Goal: Use online tool/utility: Utilize a website feature to perform a specific function

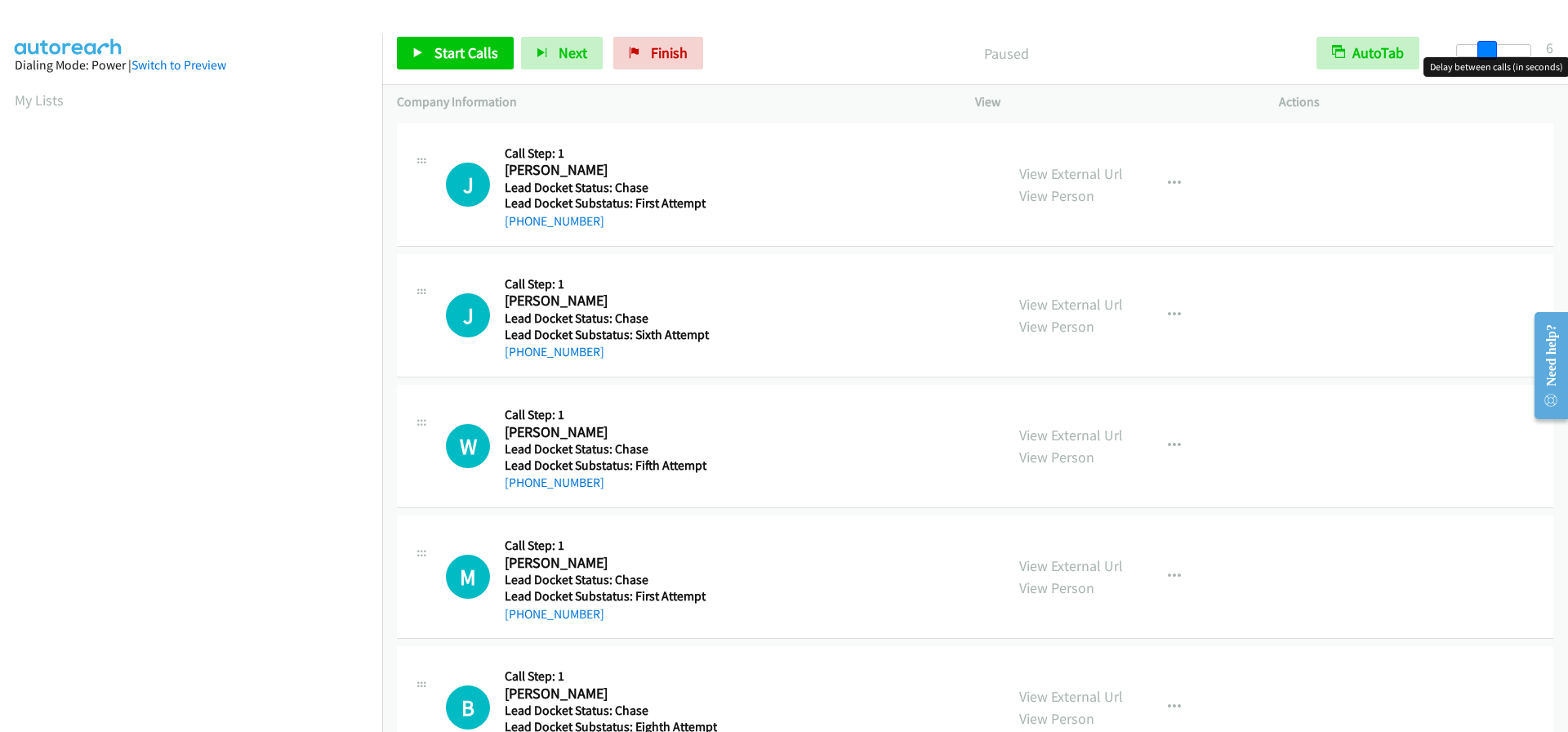
drag, startPoint x: 1458, startPoint y: 51, endPoint x: 1489, endPoint y: 51, distance: 31.0
click at [1489, 51] on span at bounding box center [1487, 51] width 20 height 20
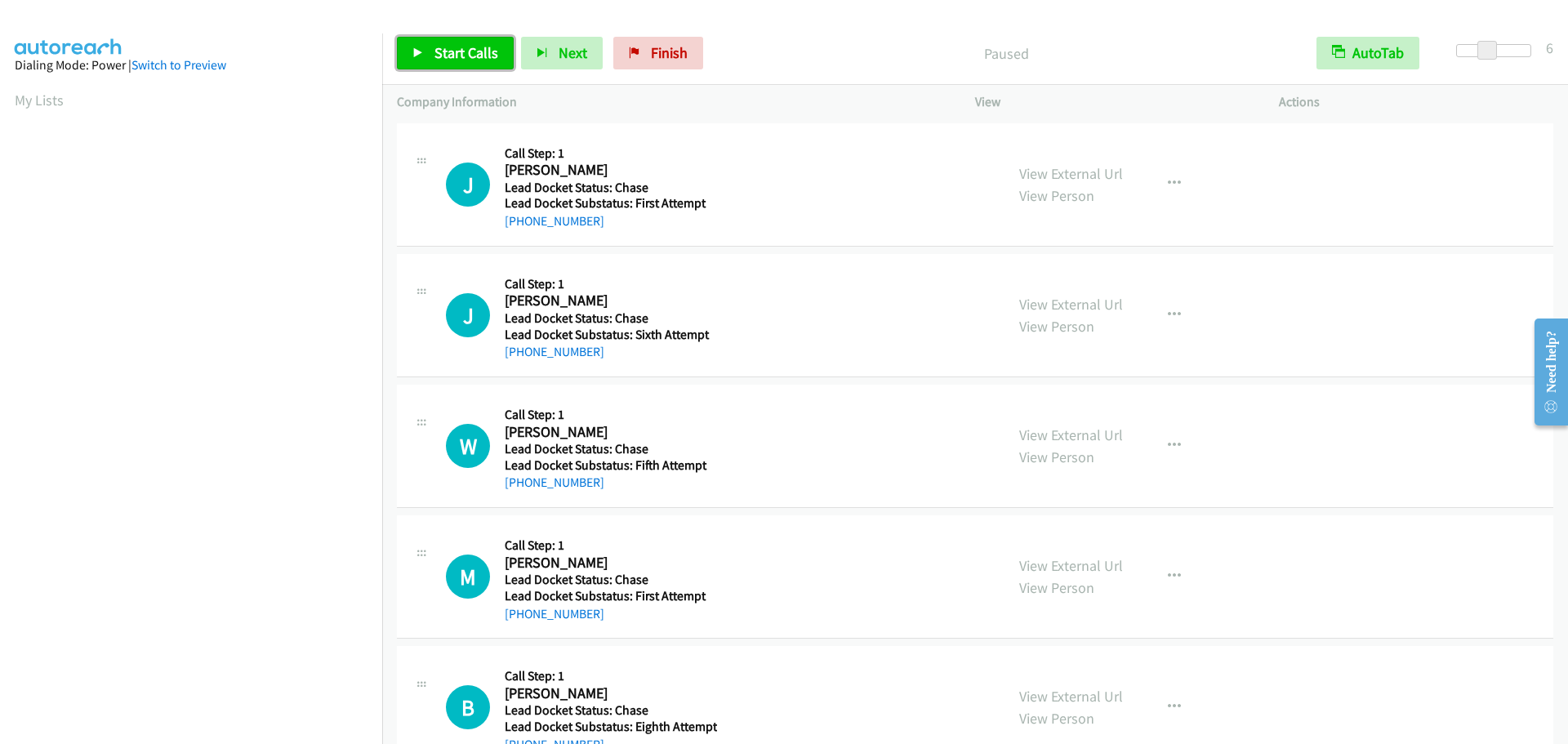
click at [472, 53] on span "Start Calls" at bounding box center [466, 52] width 64 height 19
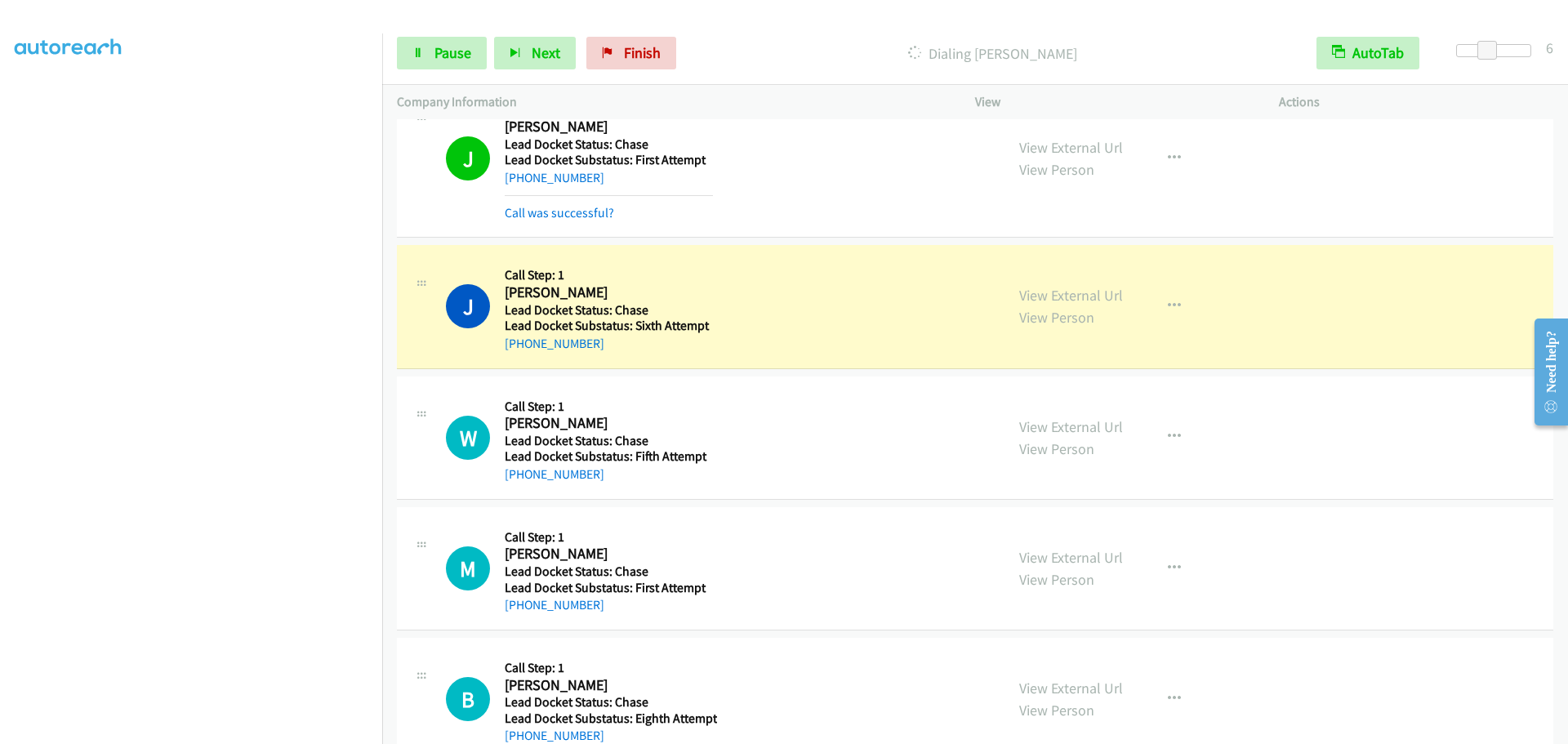
scroll to position [85, 0]
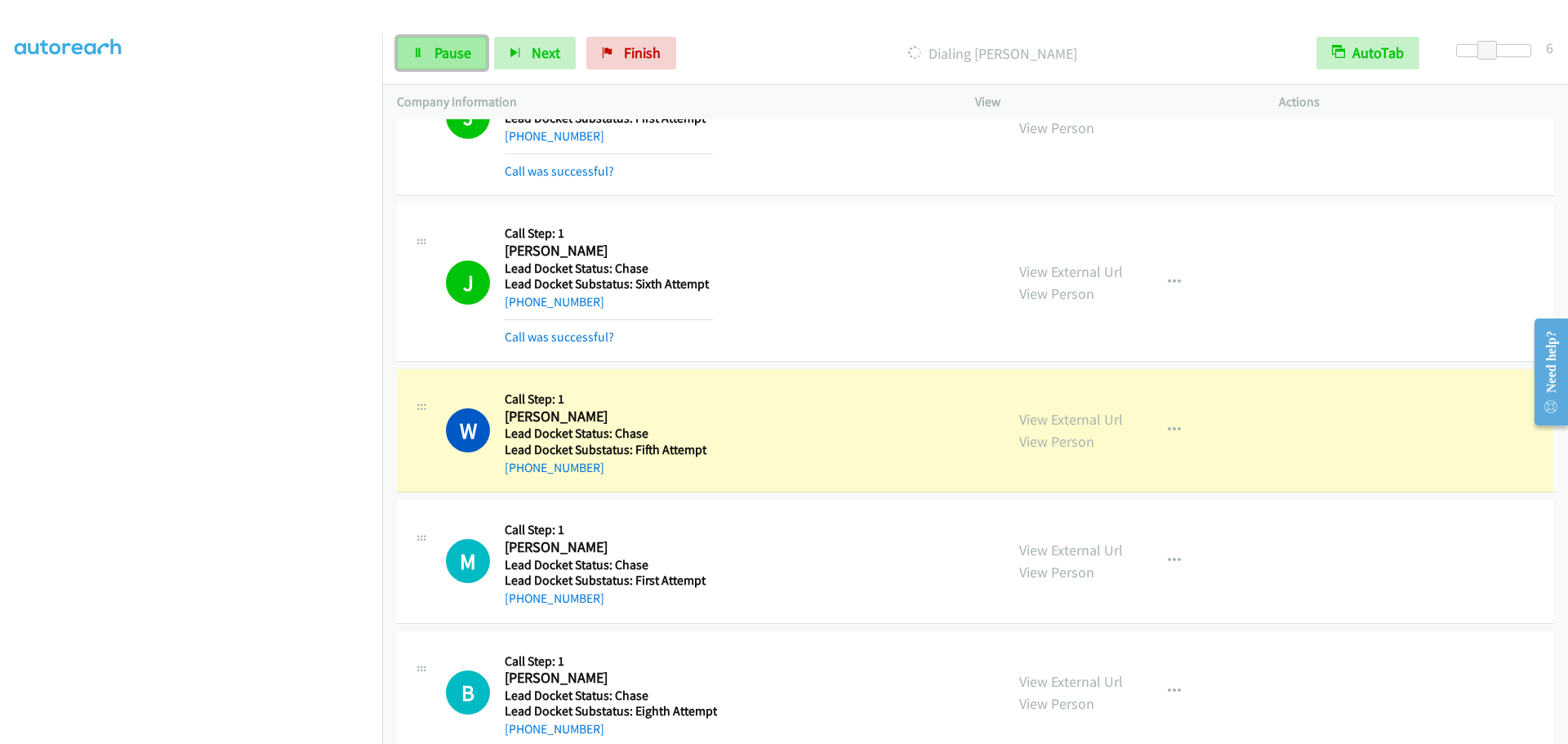
click at [461, 48] on span "Pause" at bounding box center [453, 52] width 37 height 19
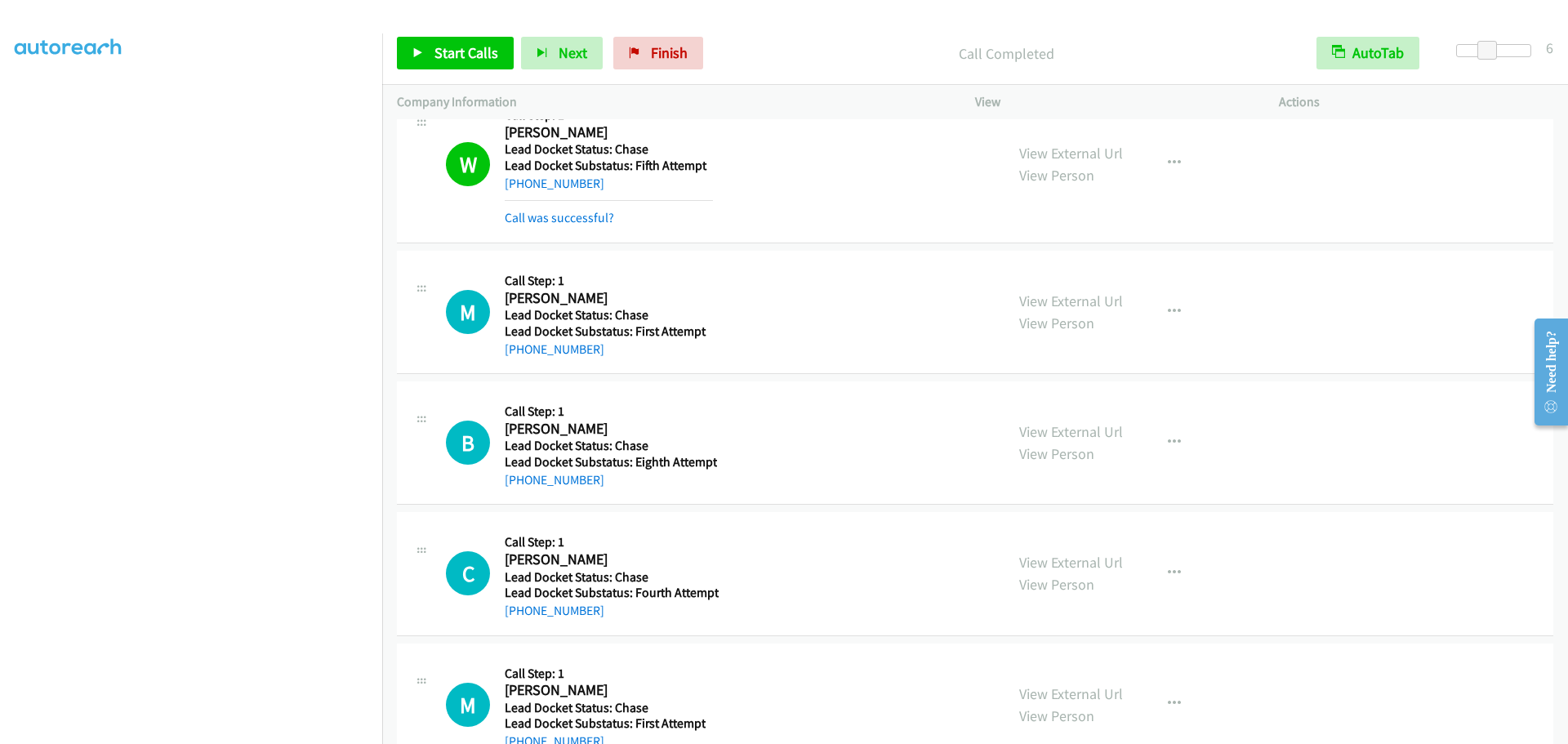
scroll to position [330, 0]
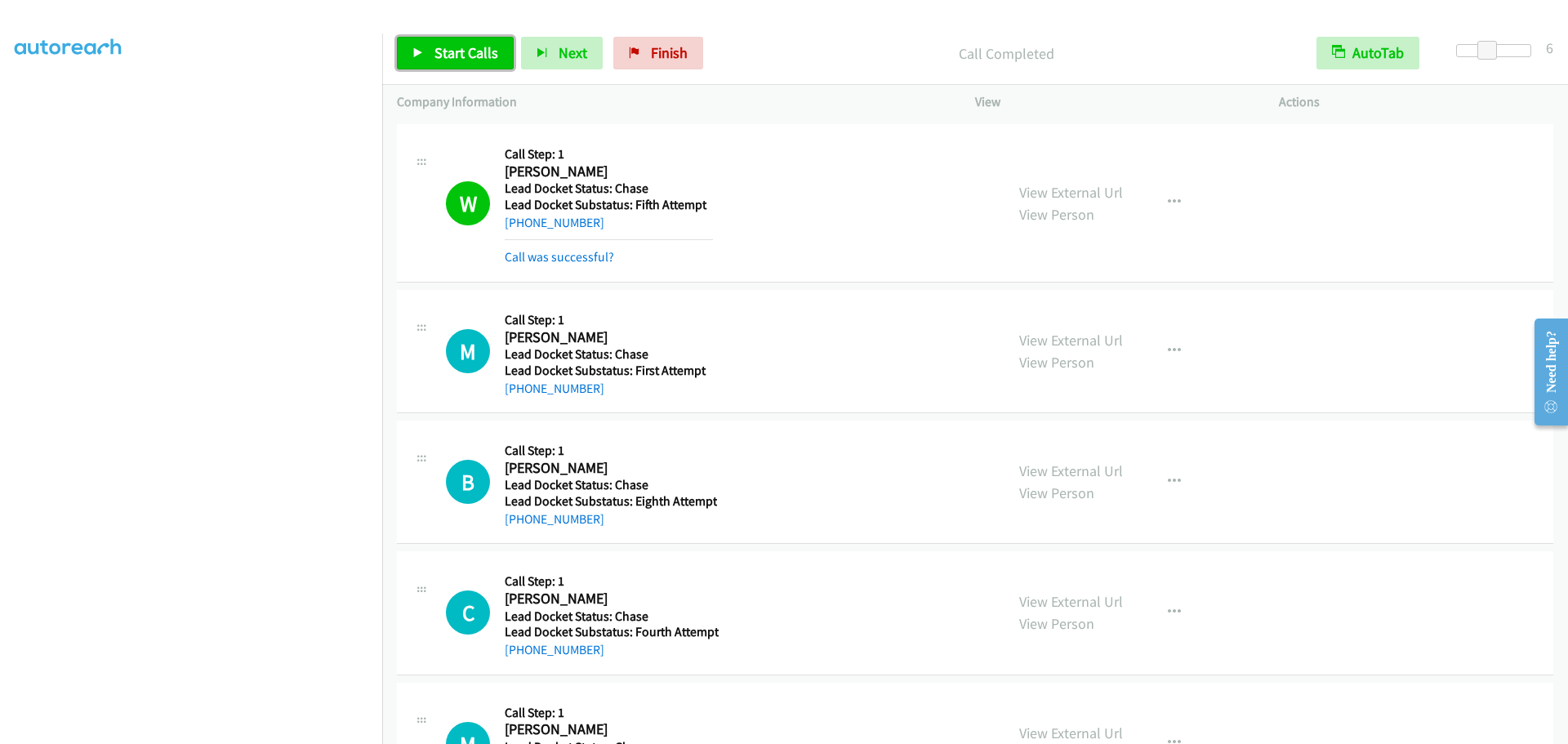
click at [463, 54] on span "Start Calls" at bounding box center [466, 52] width 64 height 19
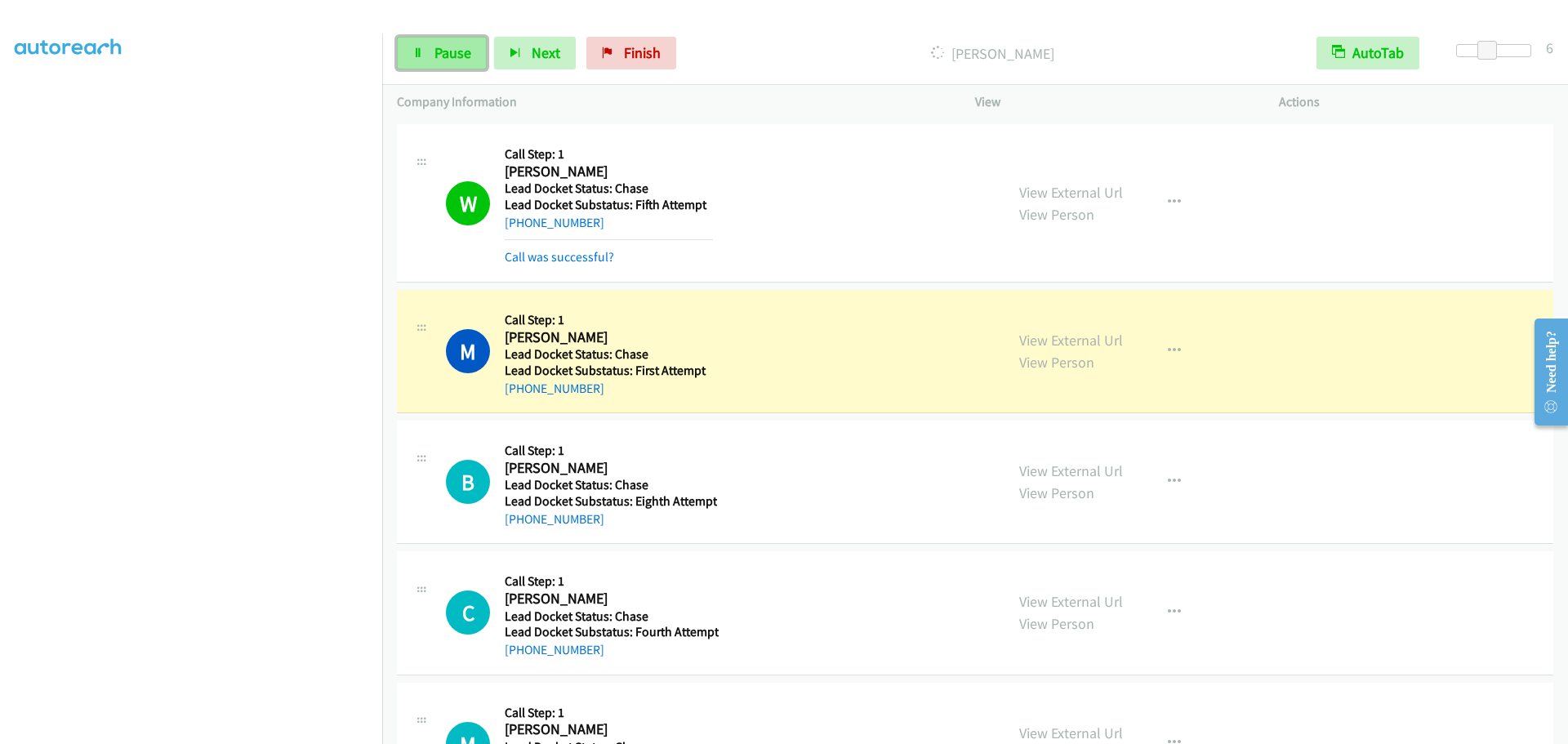
click at [463, 48] on span "Pause" at bounding box center [453, 52] width 37 height 19
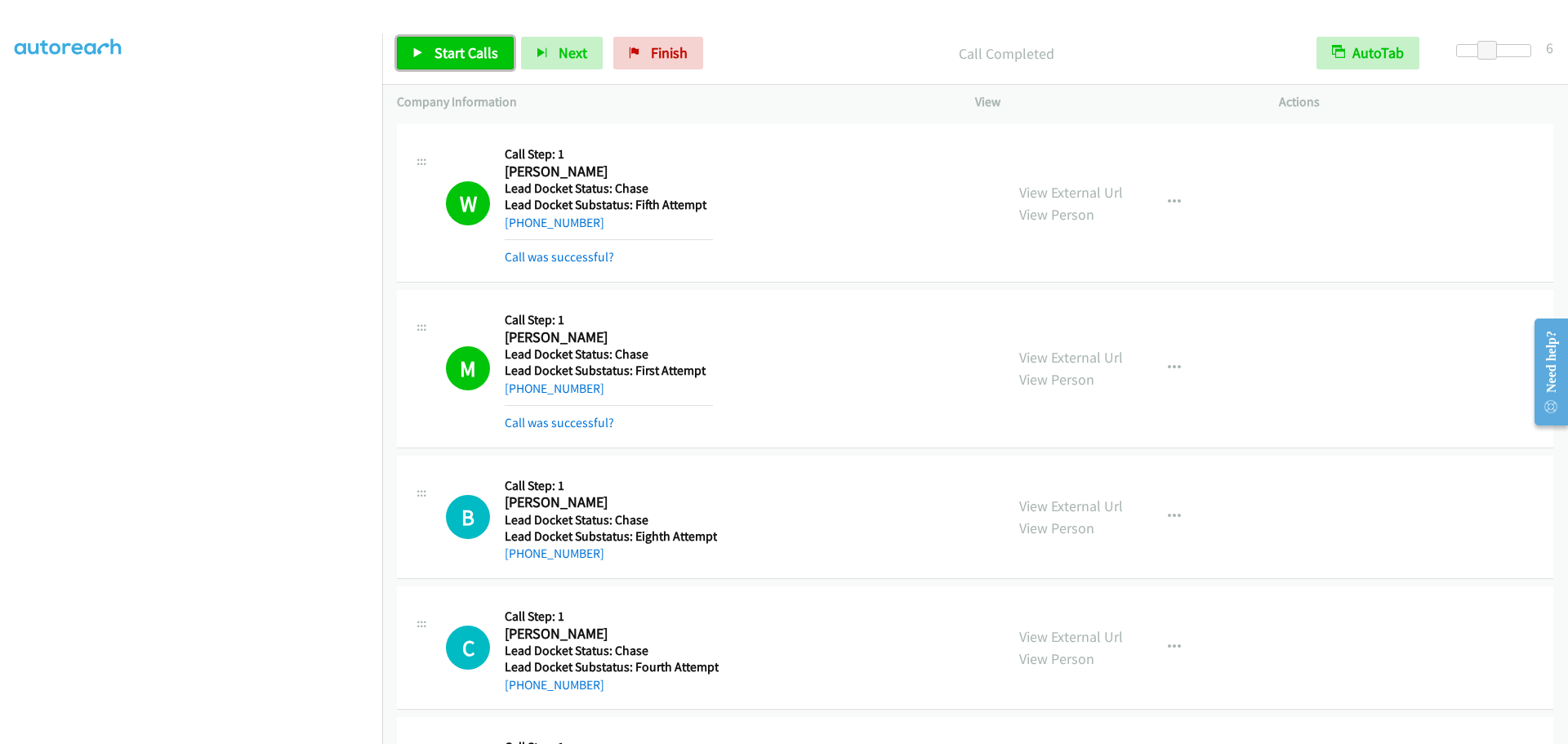
click at [478, 54] on span "Start Calls" at bounding box center [466, 52] width 64 height 19
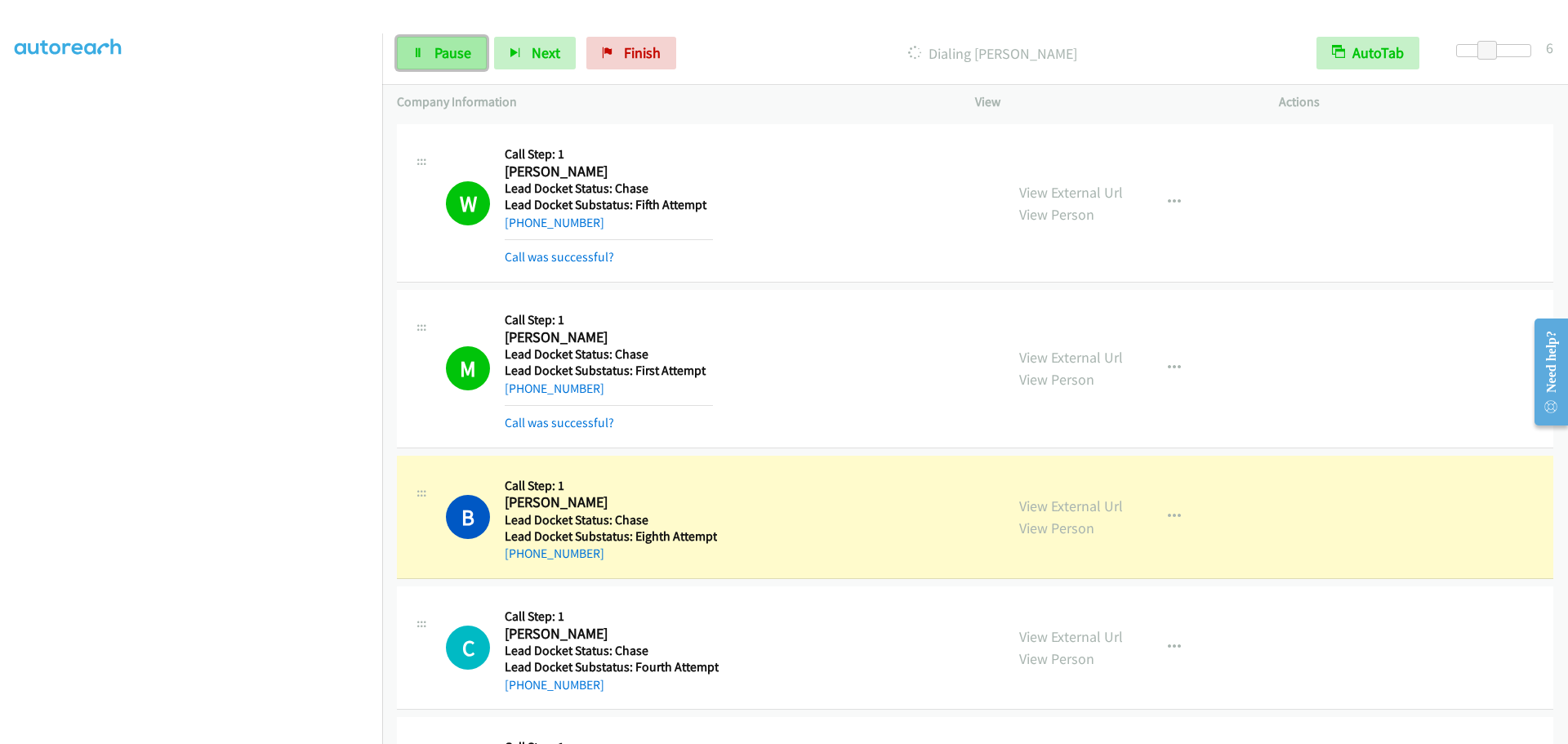
click at [458, 52] on span "Pause" at bounding box center [453, 52] width 37 height 19
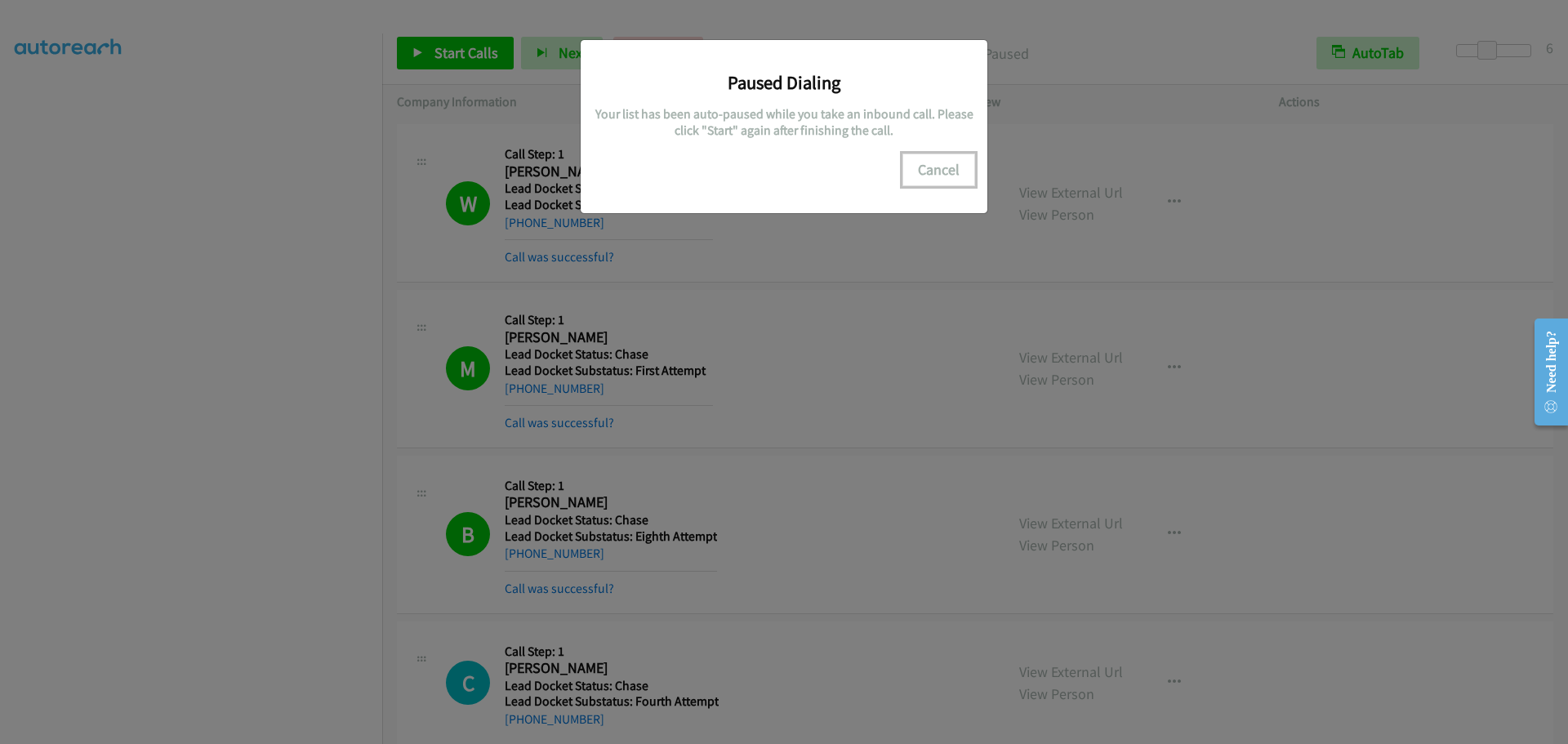
click at [939, 173] on button "Cancel" at bounding box center [939, 170] width 72 height 32
click at [927, 174] on button "Cancel" at bounding box center [939, 170] width 72 height 32
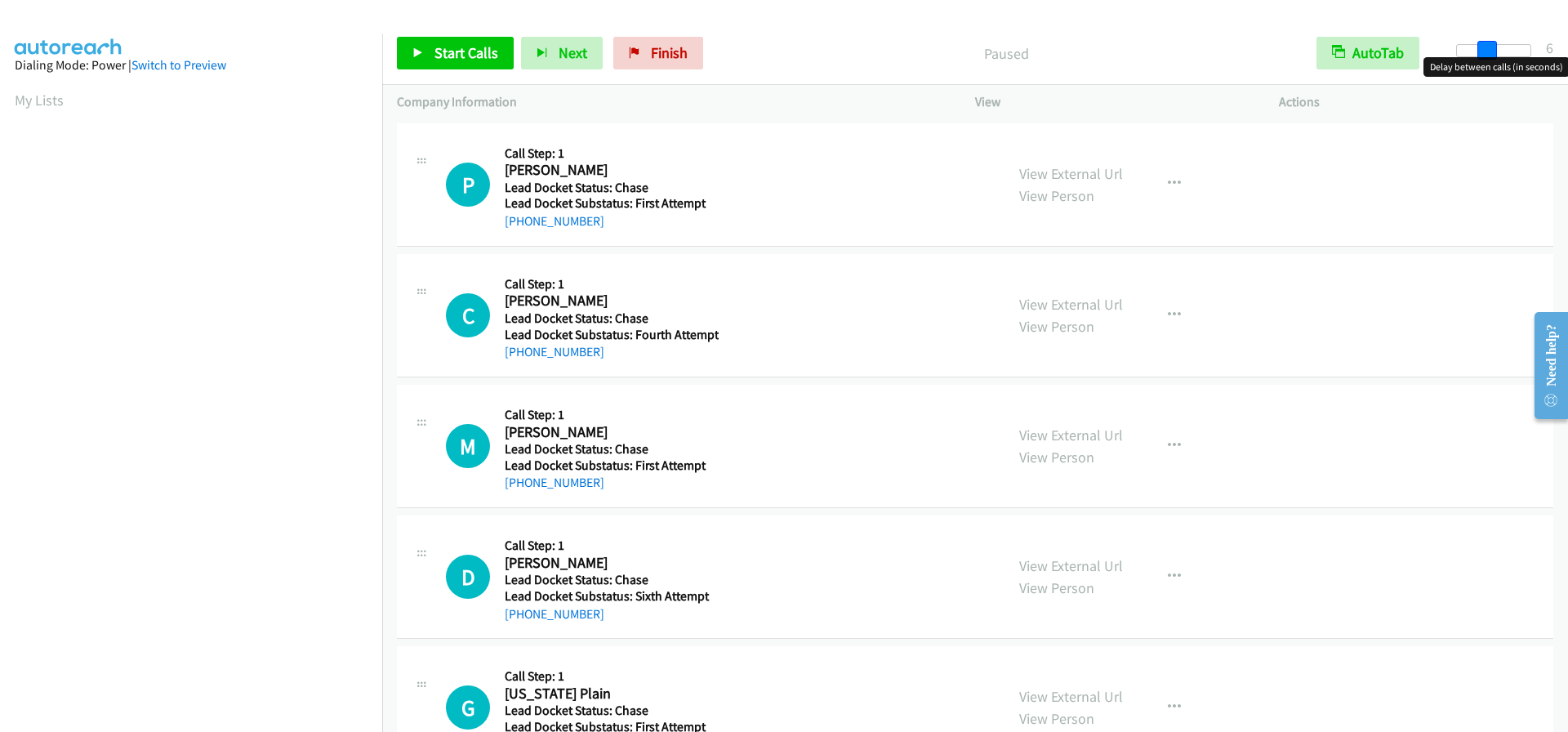
drag, startPoint x: 1454, startPoint y: 56, endPoint x: 1482, endPoint y: 54, distance: 28.1
click at [1482, 54] on span at bounding box center [1487, 51] width 20 height 20
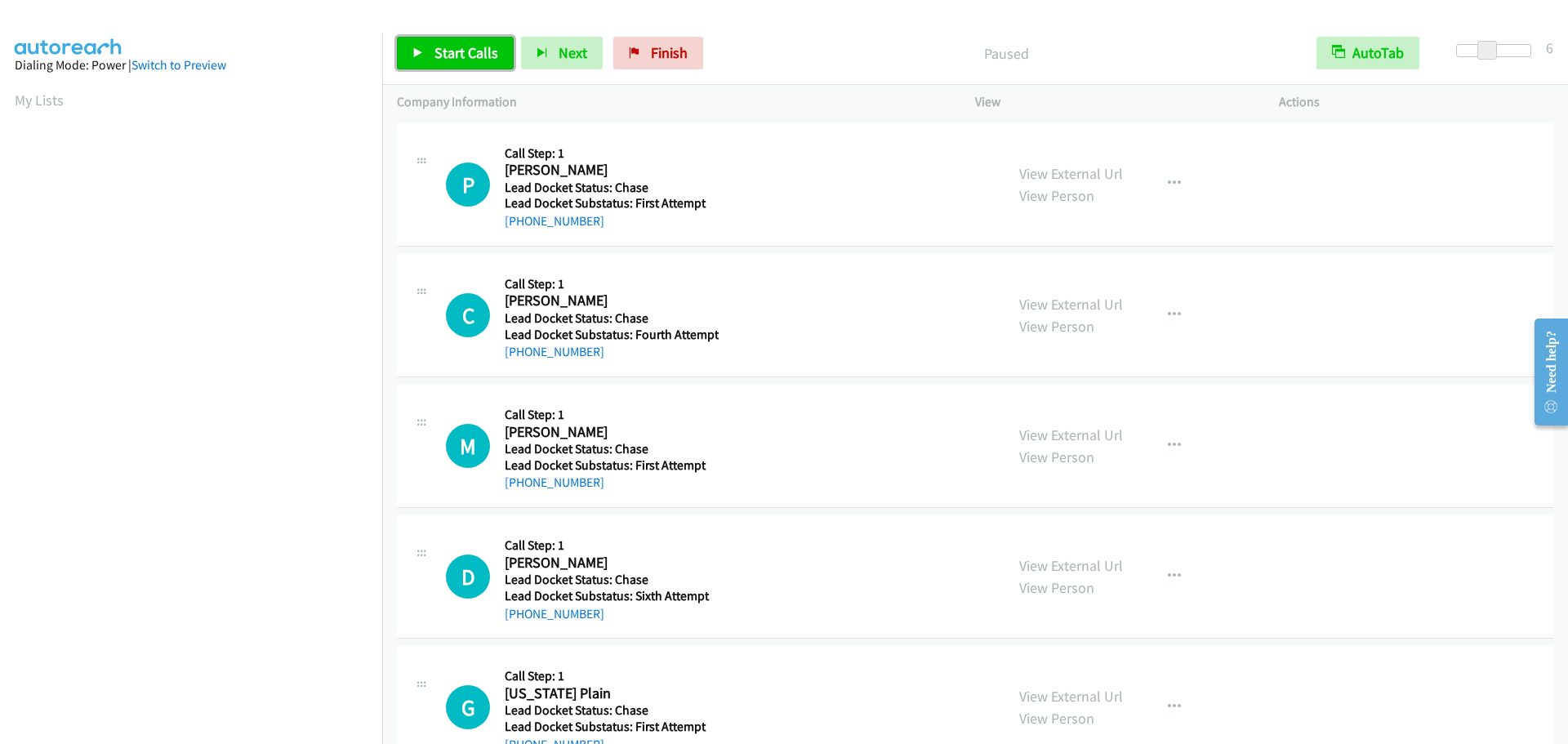
click at [480, 49] on span "Start Calls" at bounding box center [466, 52] width 64 height 19
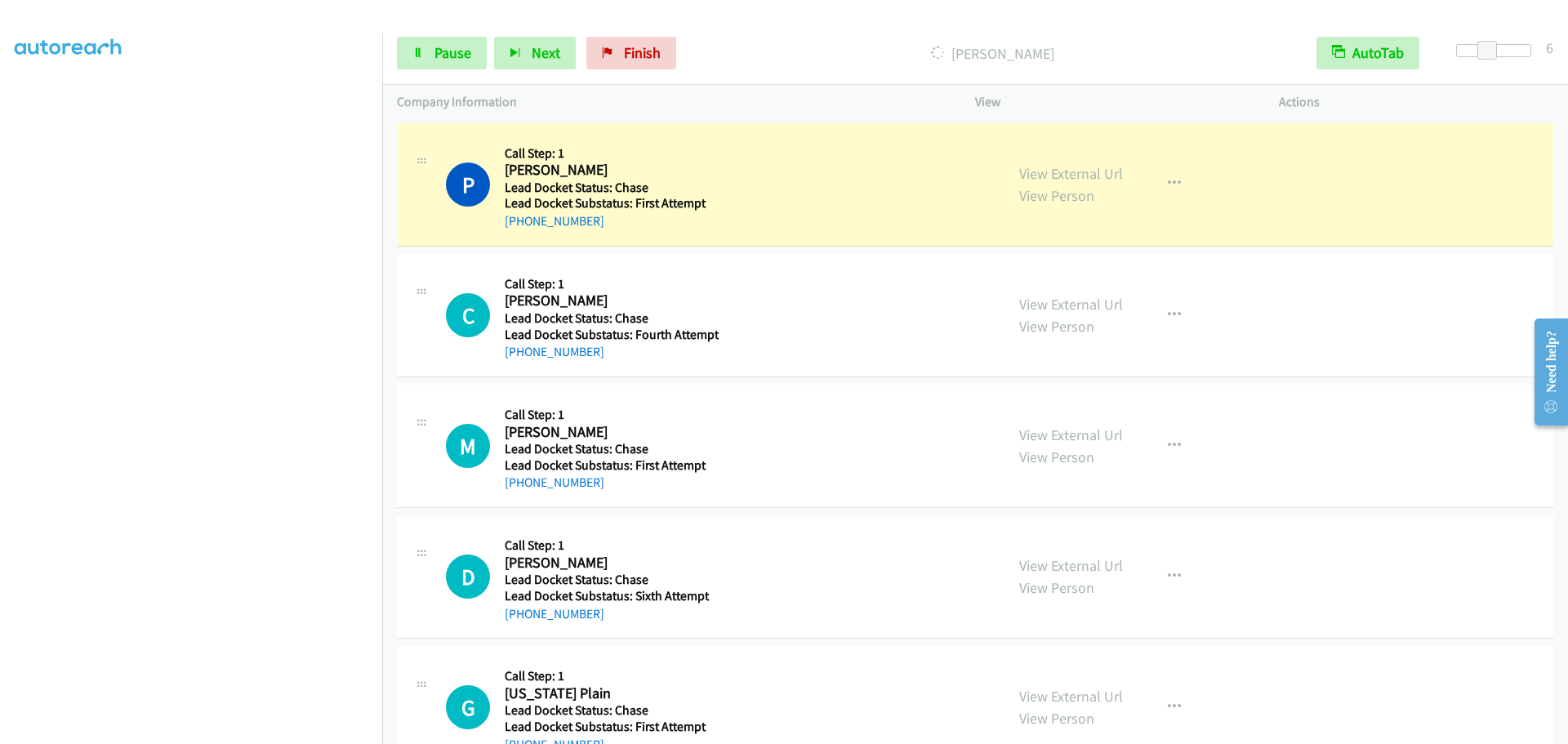
scroll to position [172, 0]
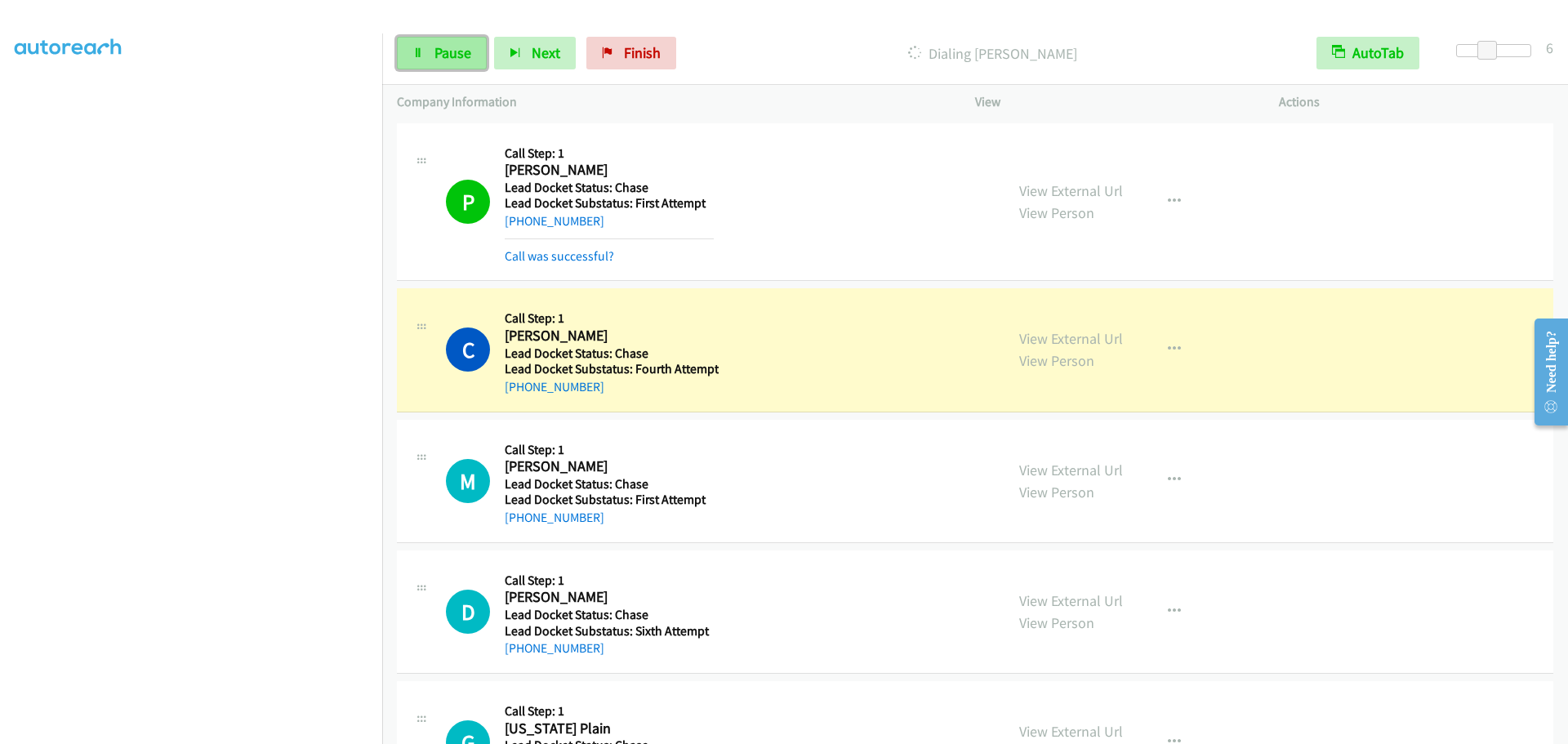
click at [468, 58] on span "Pause" at bounding box center [453, 52] width 37 height 19
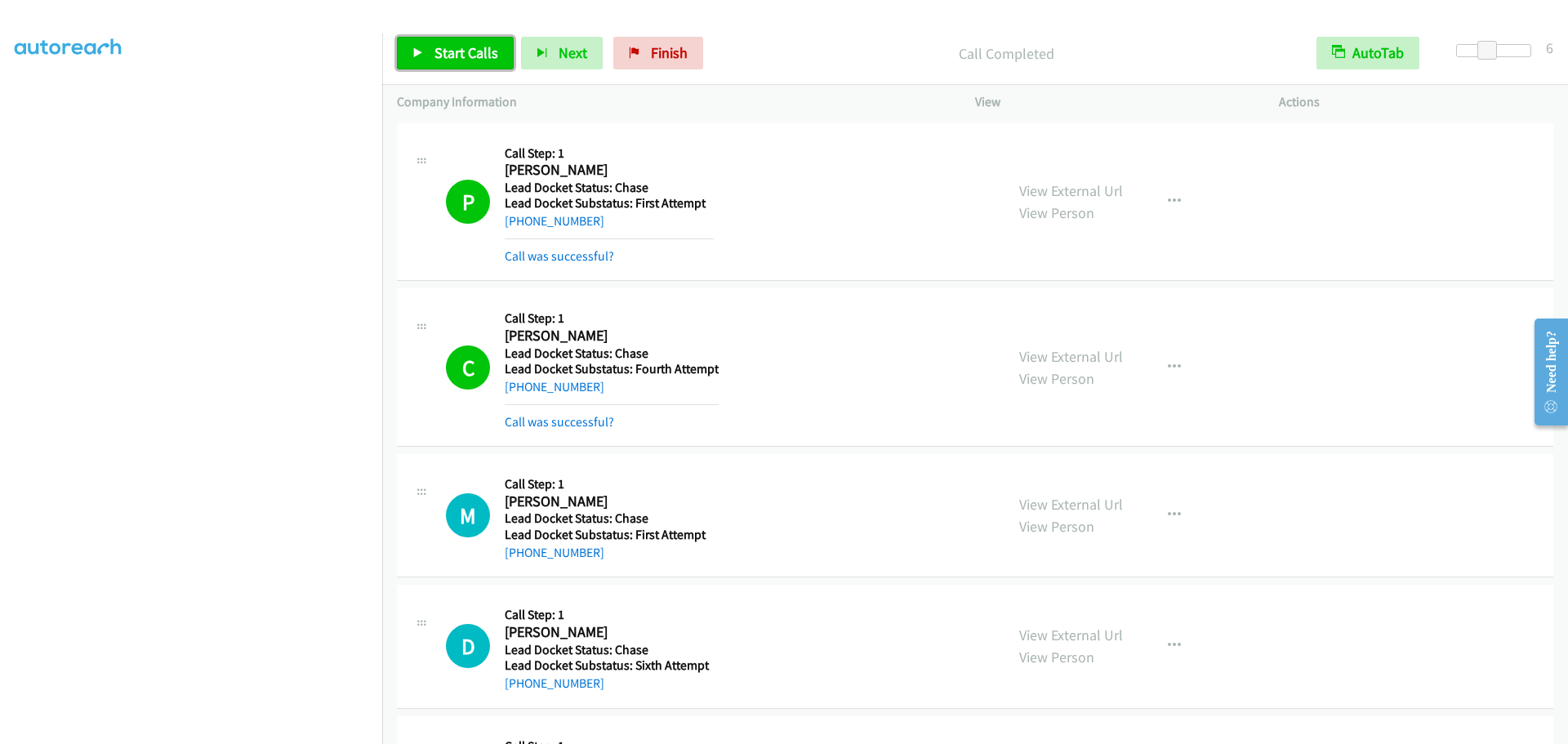
click at [435, 43] on span "Start Calls" at bounding box center [466, 52] width 64 height 19
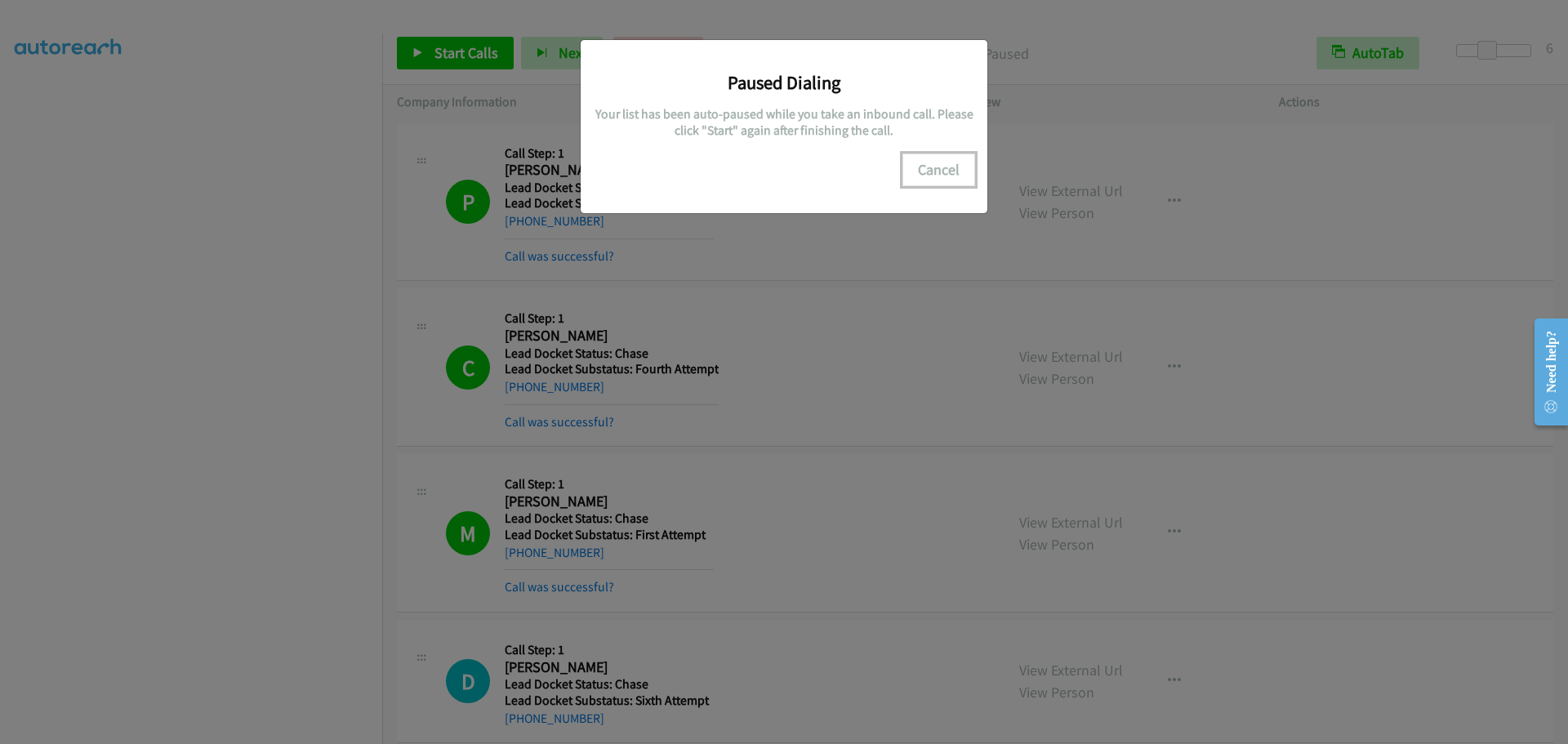
click at [935, 172] on button "Cancel" at bounding box center [939, 170] width 72 height 32
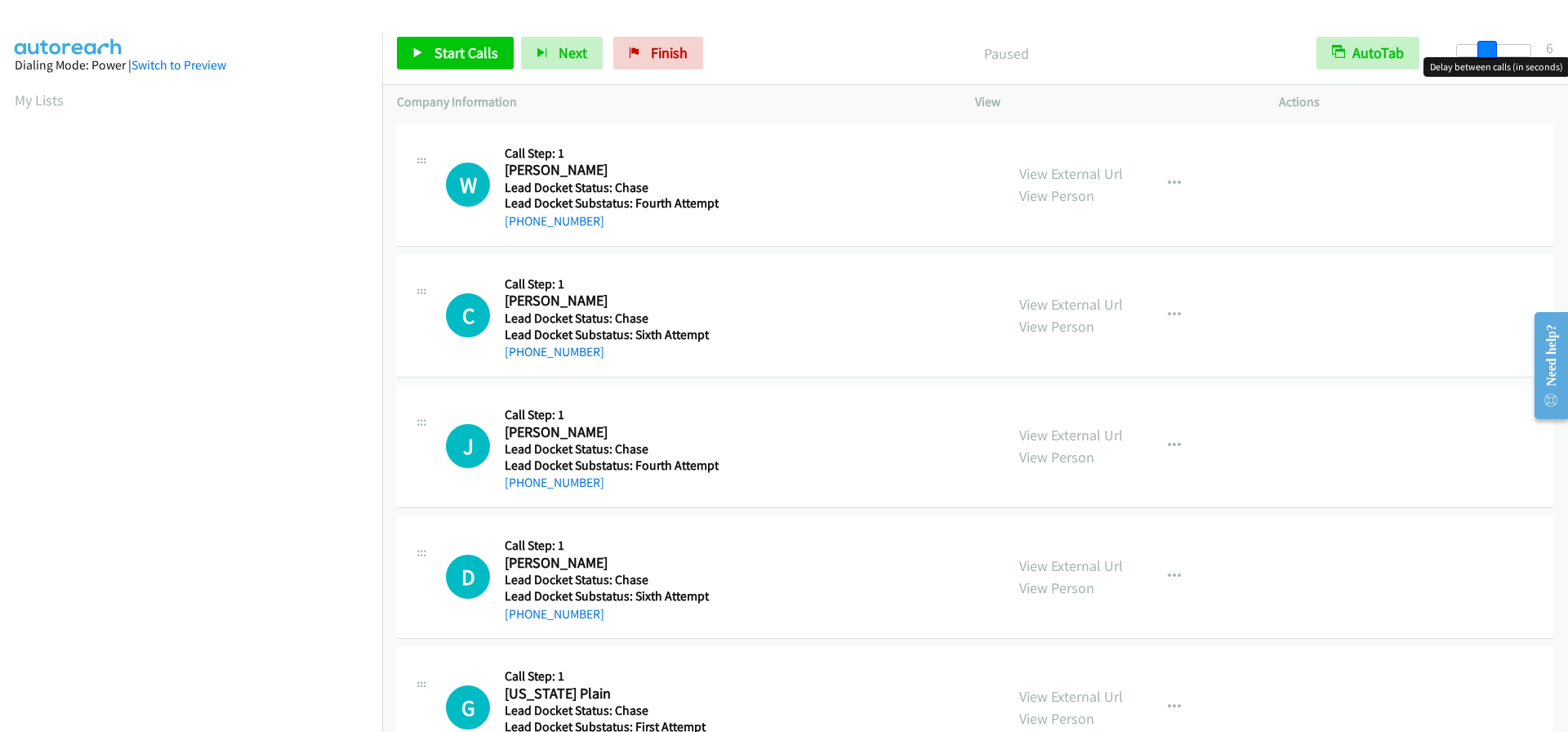
drag, startPoint x: 1456, startPoint y: 48, endPoint x: 1486, endPoint y: 48, distance: 30.0
click at [1486, 48] on span at bounding box center [1487, 51] width 20 height 20
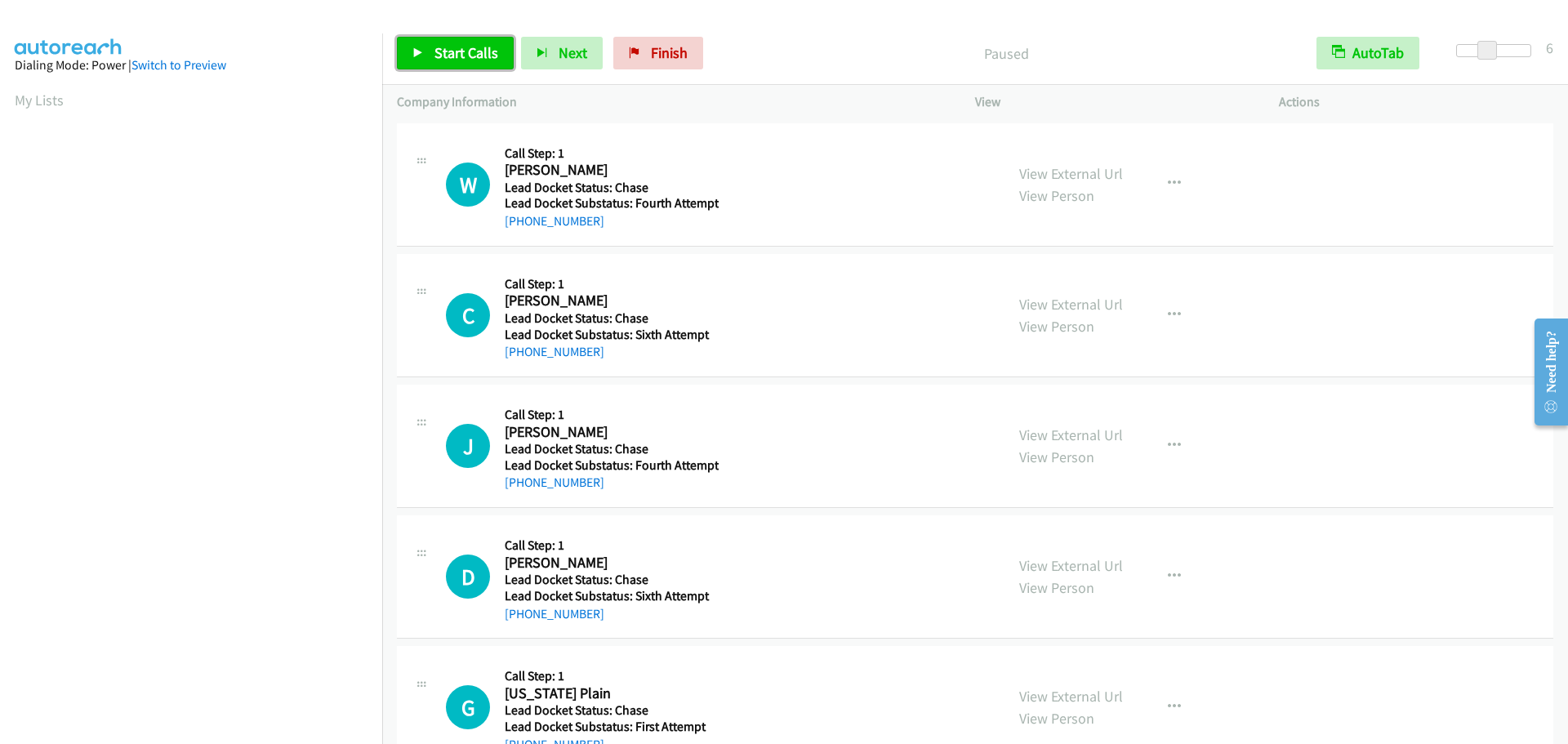
click at [442, 55] on span "Start Calls" at bounding box center [466, 52] width 64 height 19
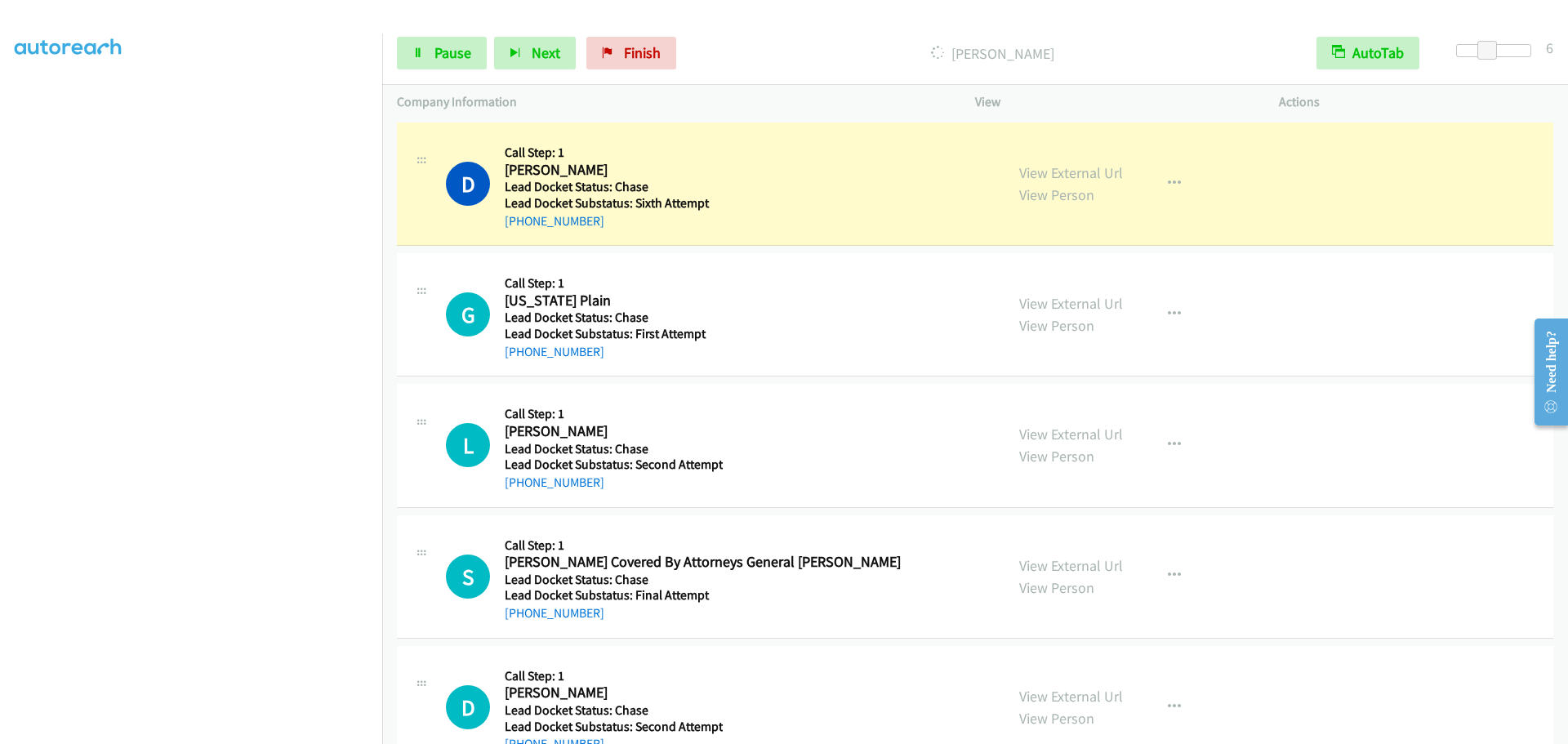
scroll to position [301, 0]
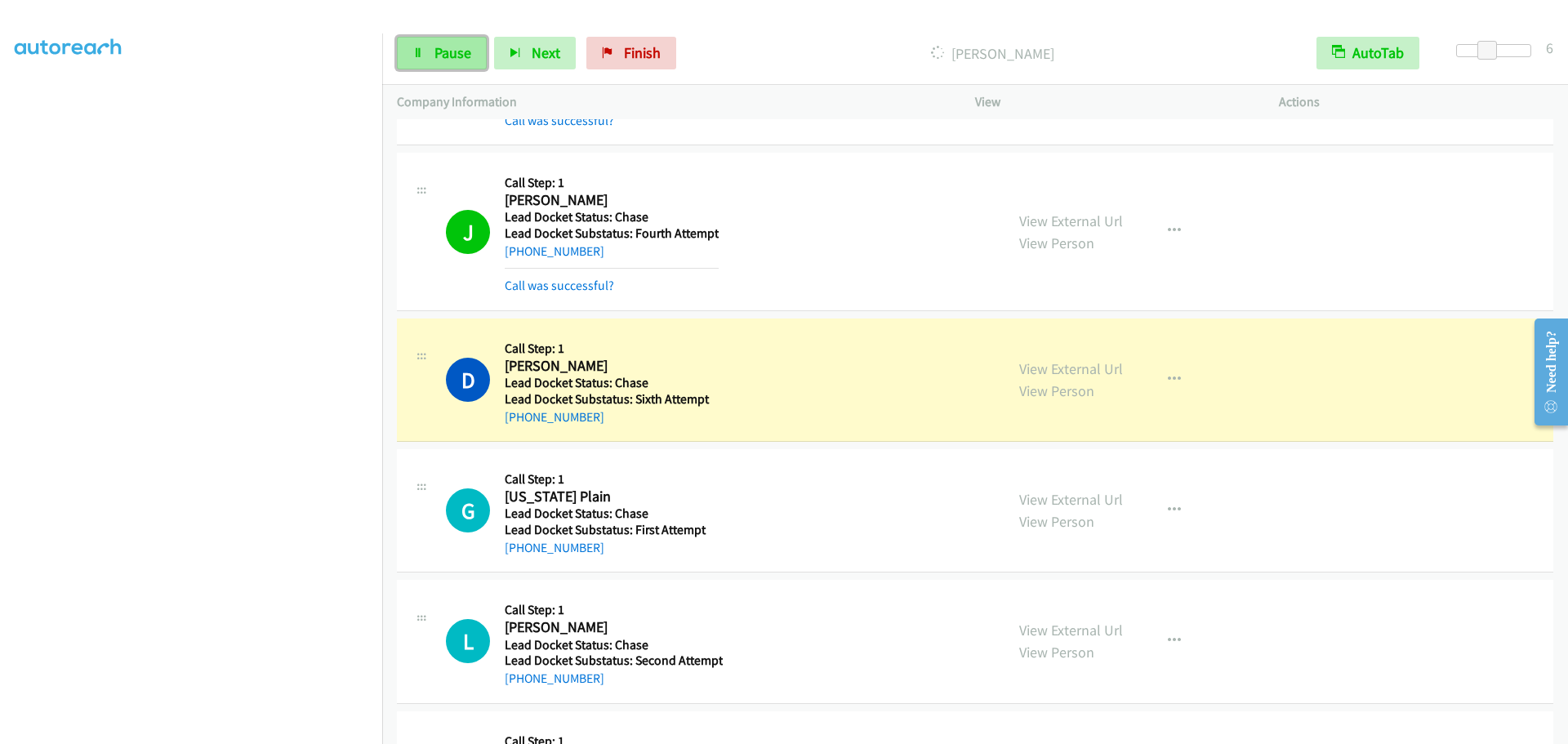
click at [464, 63] on link "Pause" at bounding box center [442, 53] width 90 height 32
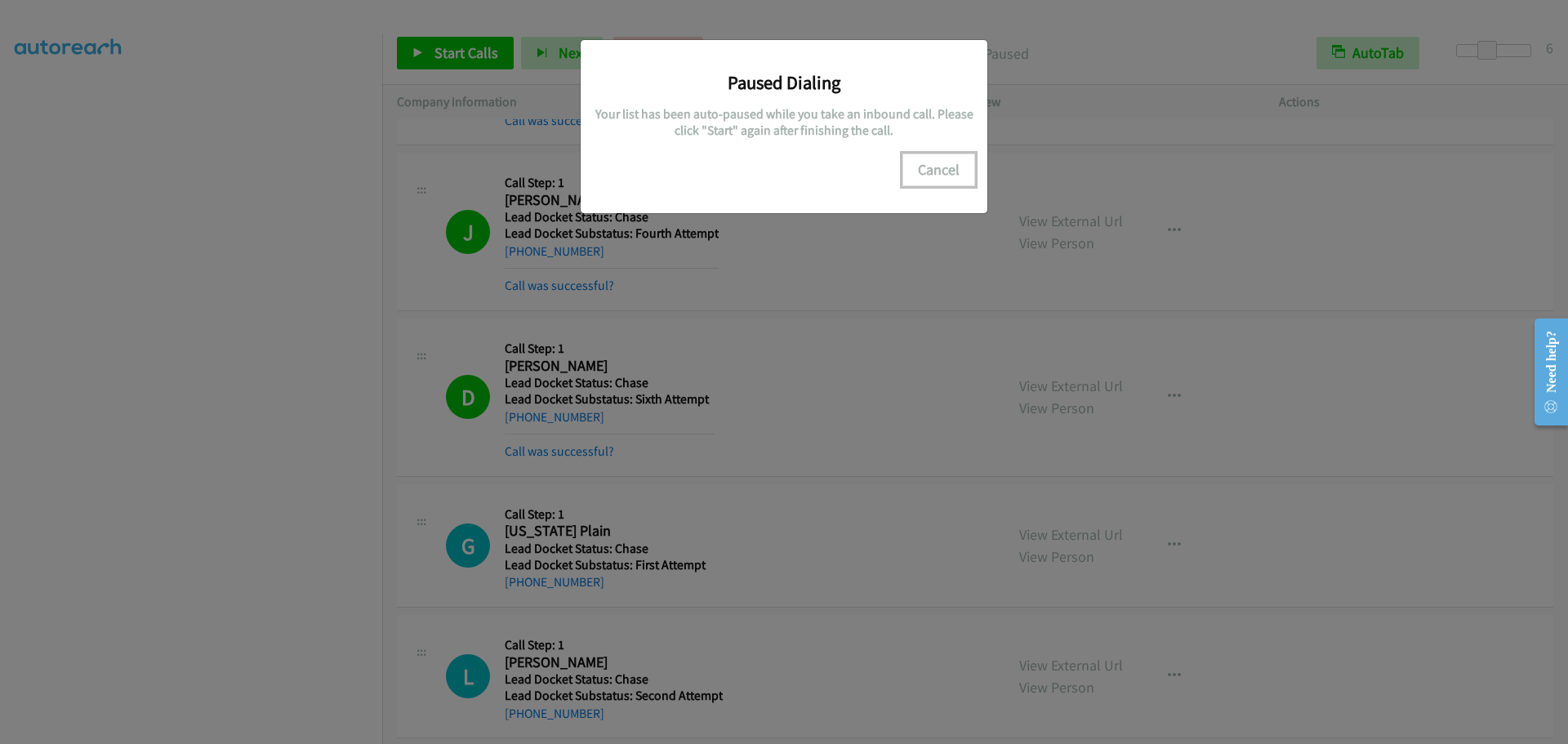
click at [941, 176] on button "Cancel" at bounding box center [939, 170] width 72 height 32
click at [920, 171] on button "Cancel" at bounding box center [939, 170] width 72 height 32
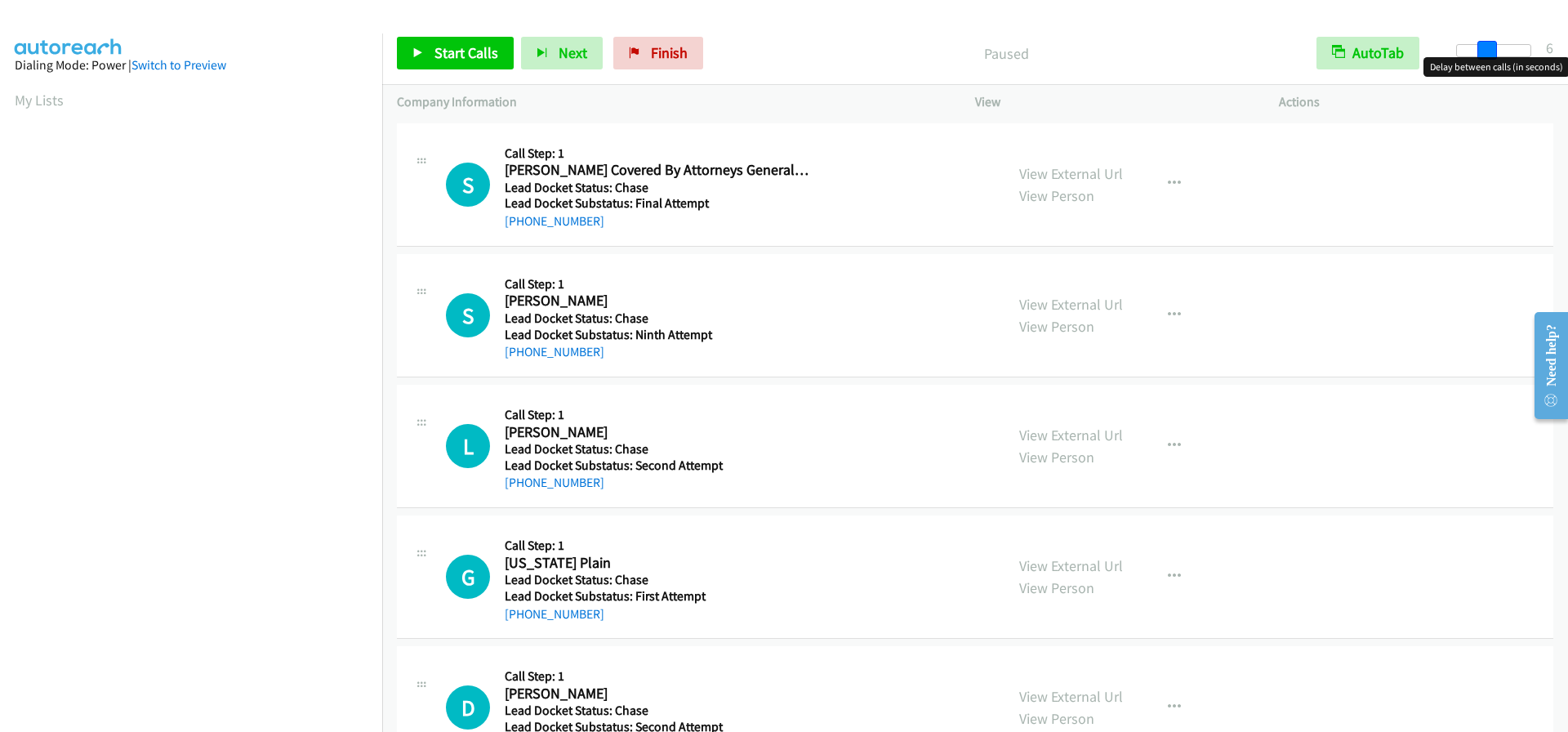
drag, startPoint x: 1455, startPoint y: 55, endPoint x: 1486, endPoint y: 59, distance: 31.3
click at [1486, 59] on body "Start Calls Pause Next Finish Paused AutoTab AutoTab 6 Company Information Info…" at bounding box center [784, 38] width 1568 height 77
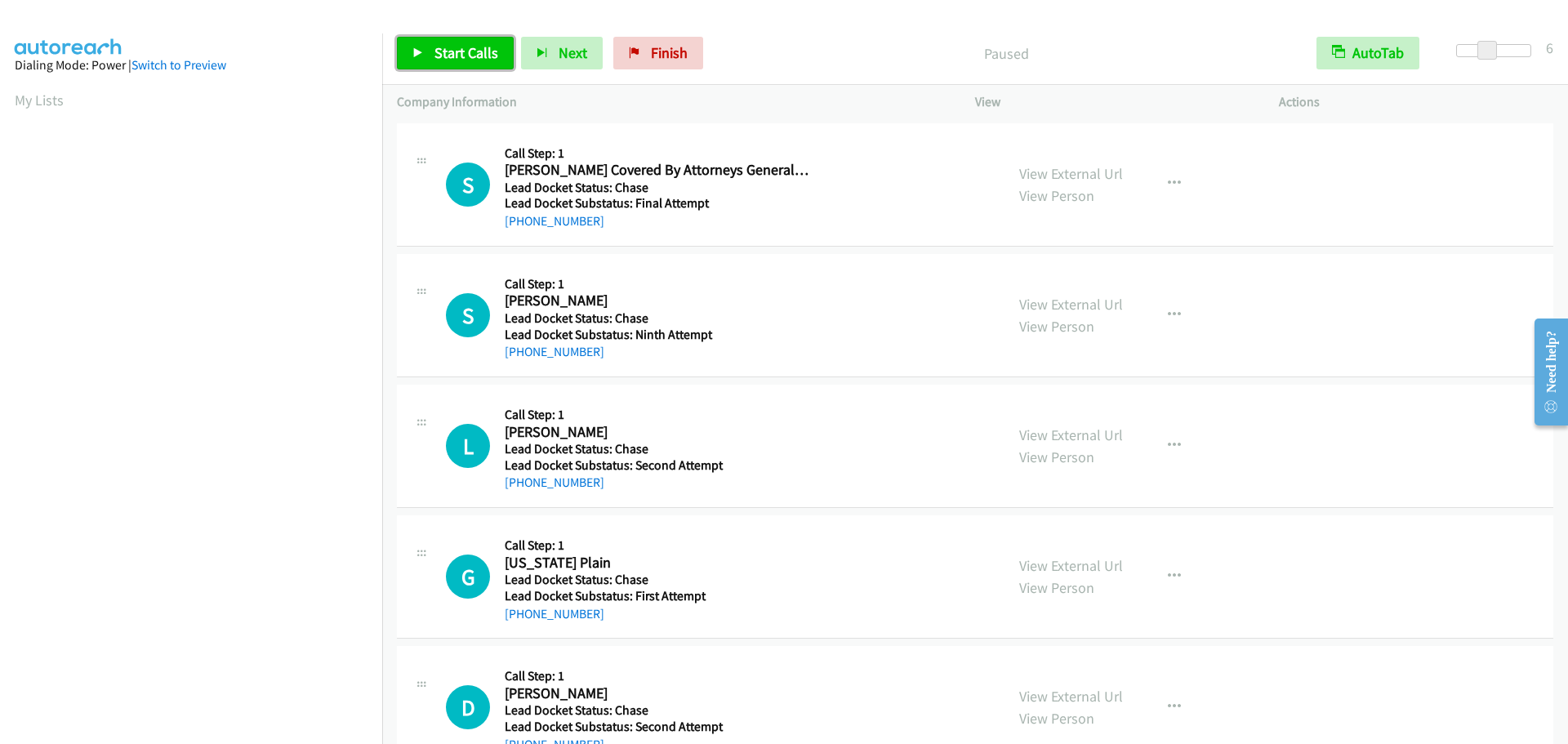
click at [479, 48] on span "Start Calls" at bounding box center [466, 52] width 64 height 19
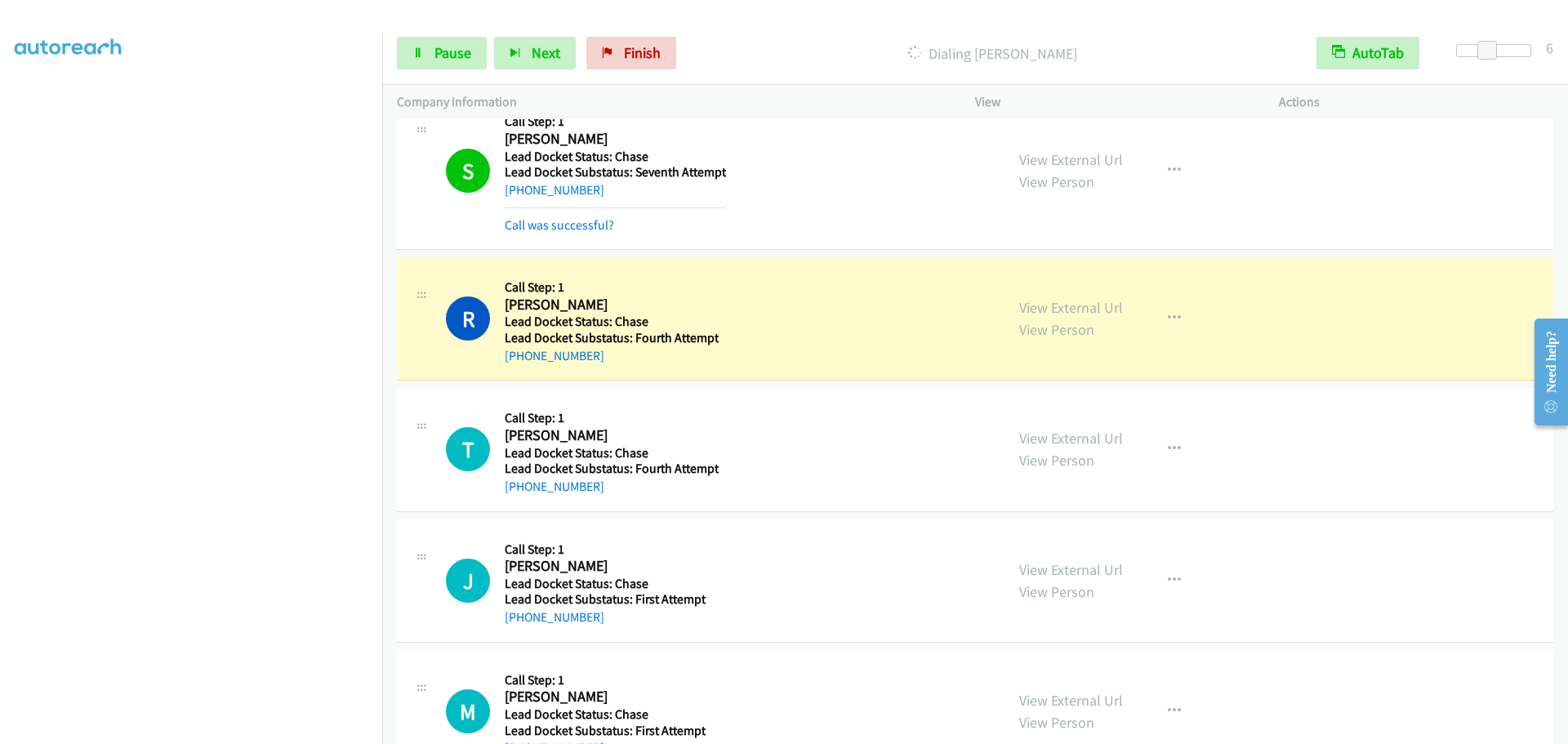
scroll to position [1078, 0]
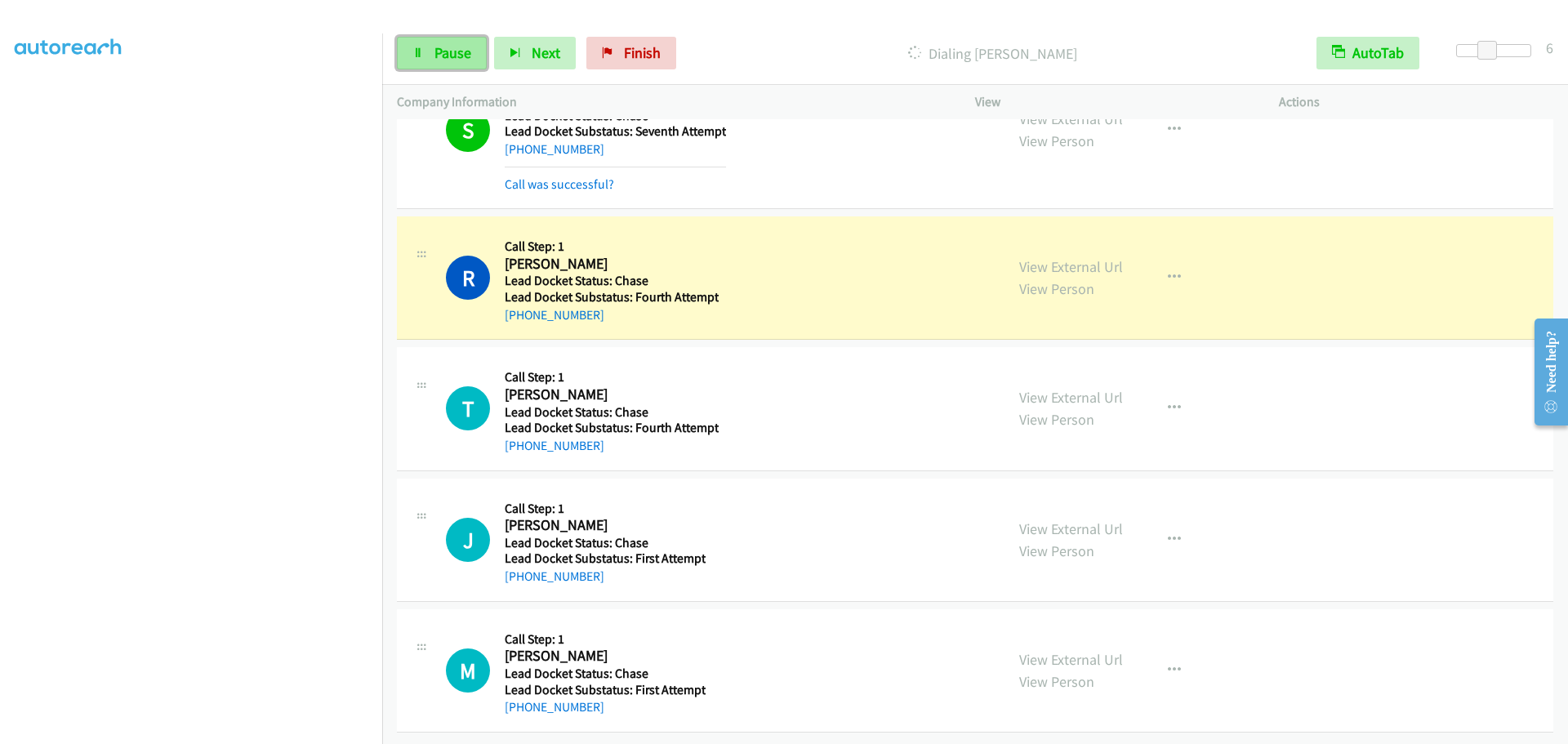
click at [450, 49] on span "Pause" at bounding box center [453, 52] width 37 height 19
